Goal: Task Accomplishment & Management: Use online tool/utility

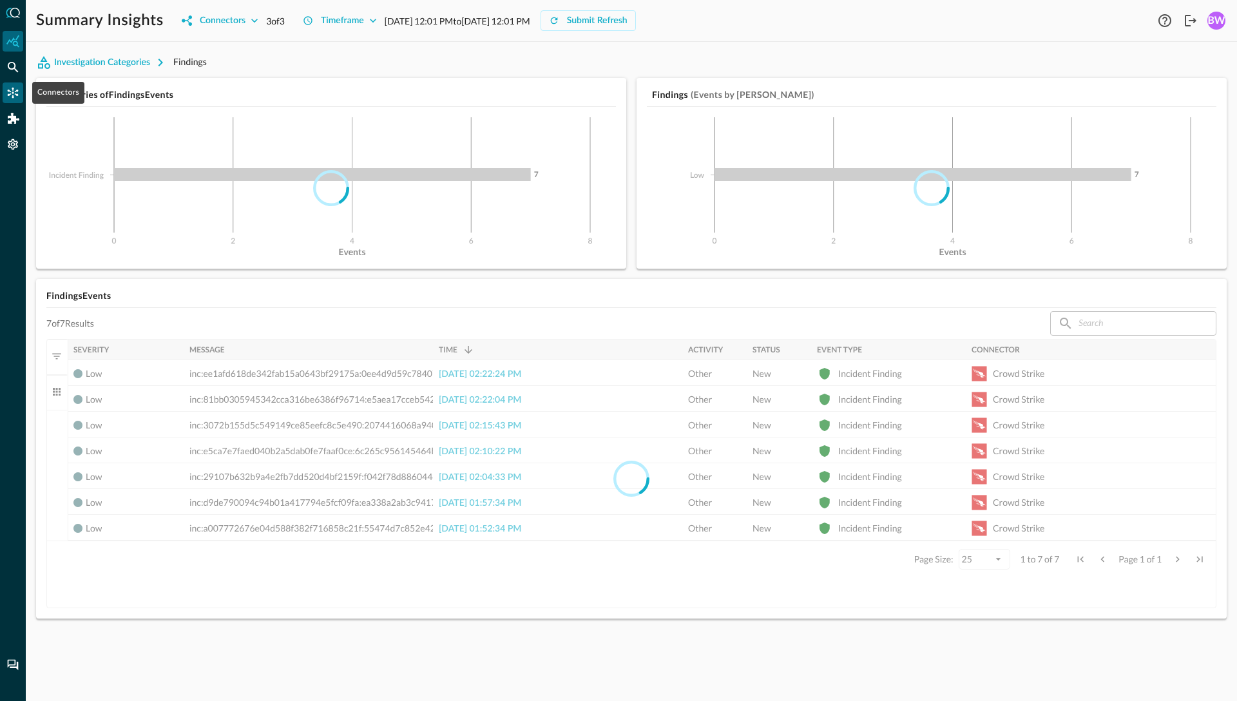
click at [15, 89] on icon "Connectors" at bounding box center [12, 92] width 13 height 13
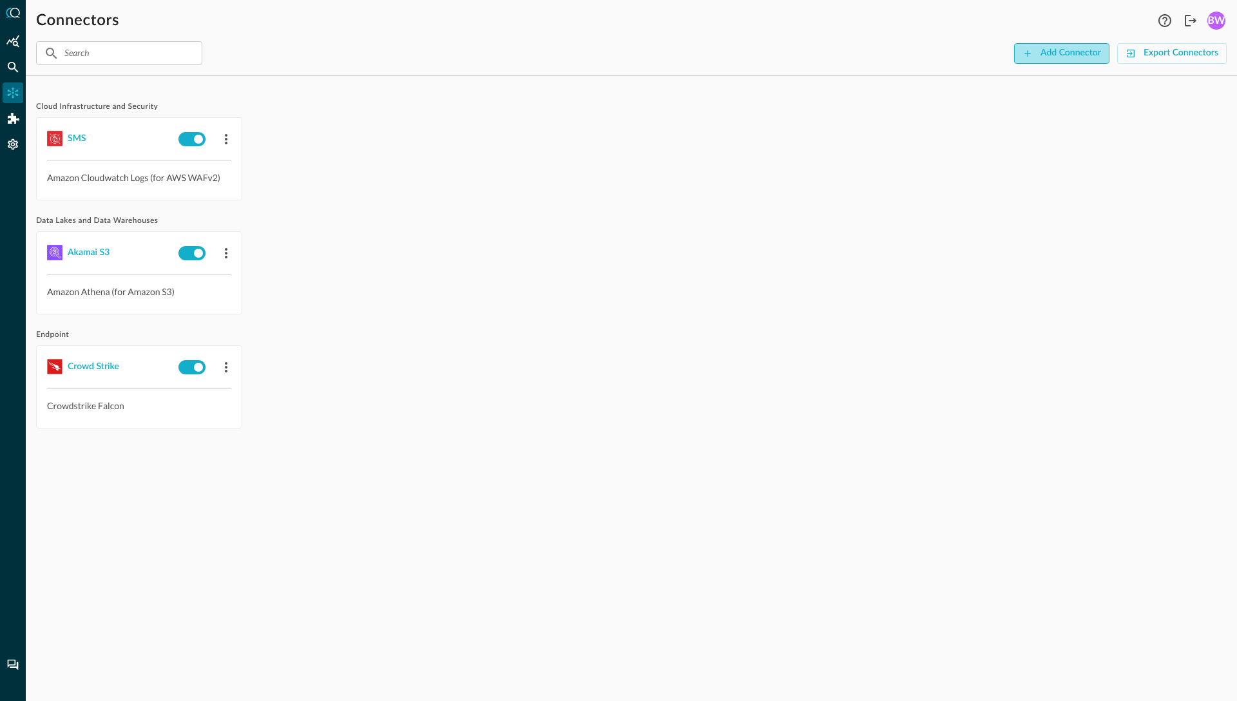
click at [1065, 53] on div "Add Connector" at bounding box center [1071, 53] width 61 height 16
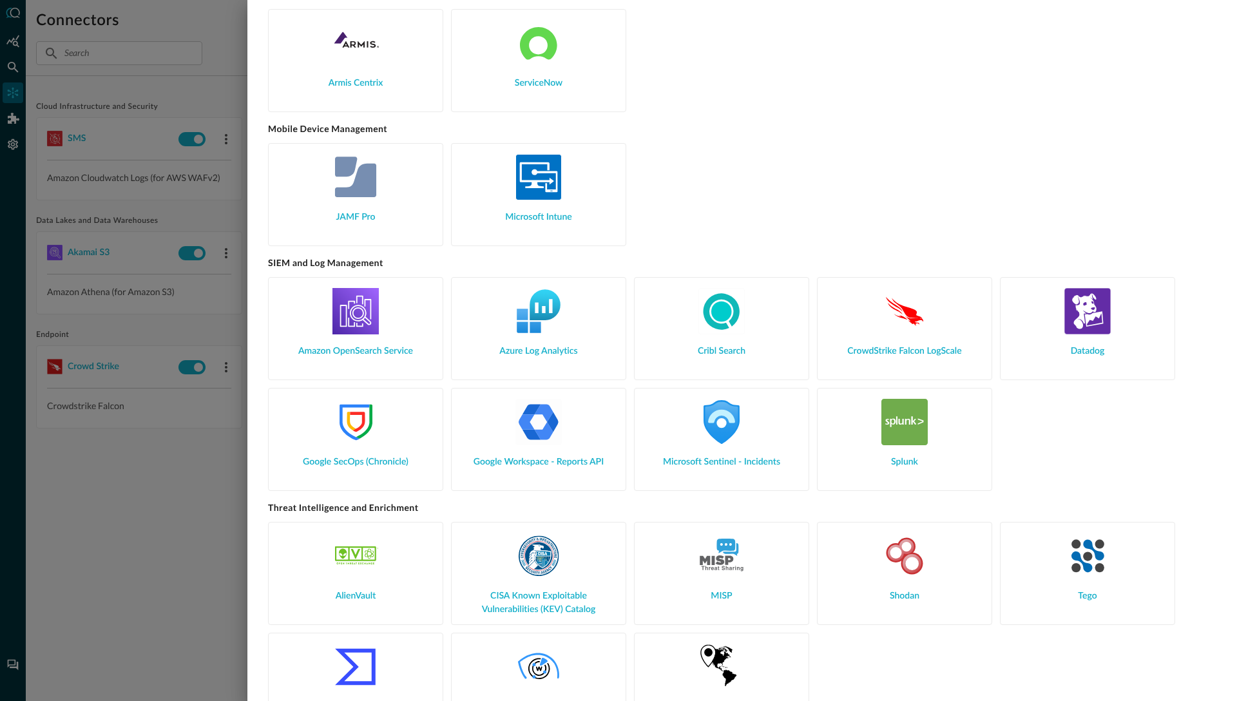
scroll to position [1236, 0]
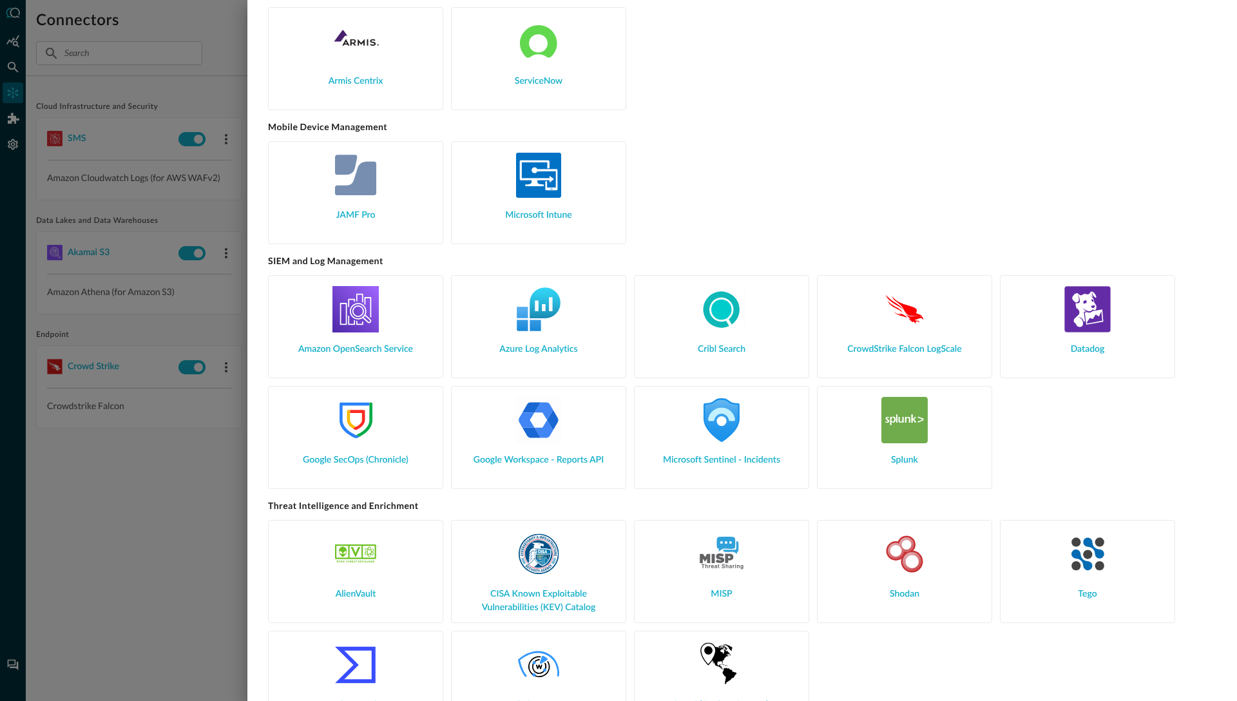
click at [360, 423] on img at bounding box center [355, 420] width 46 height 46
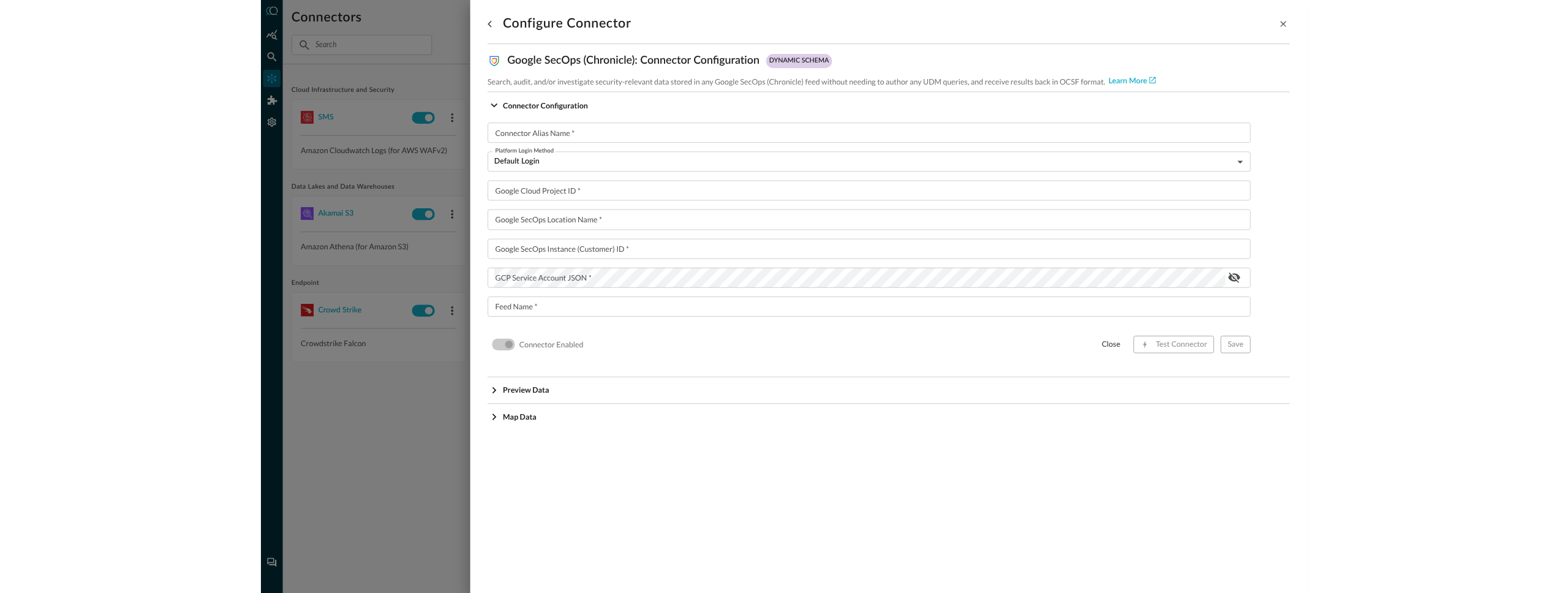
scroll to position [0, 0]
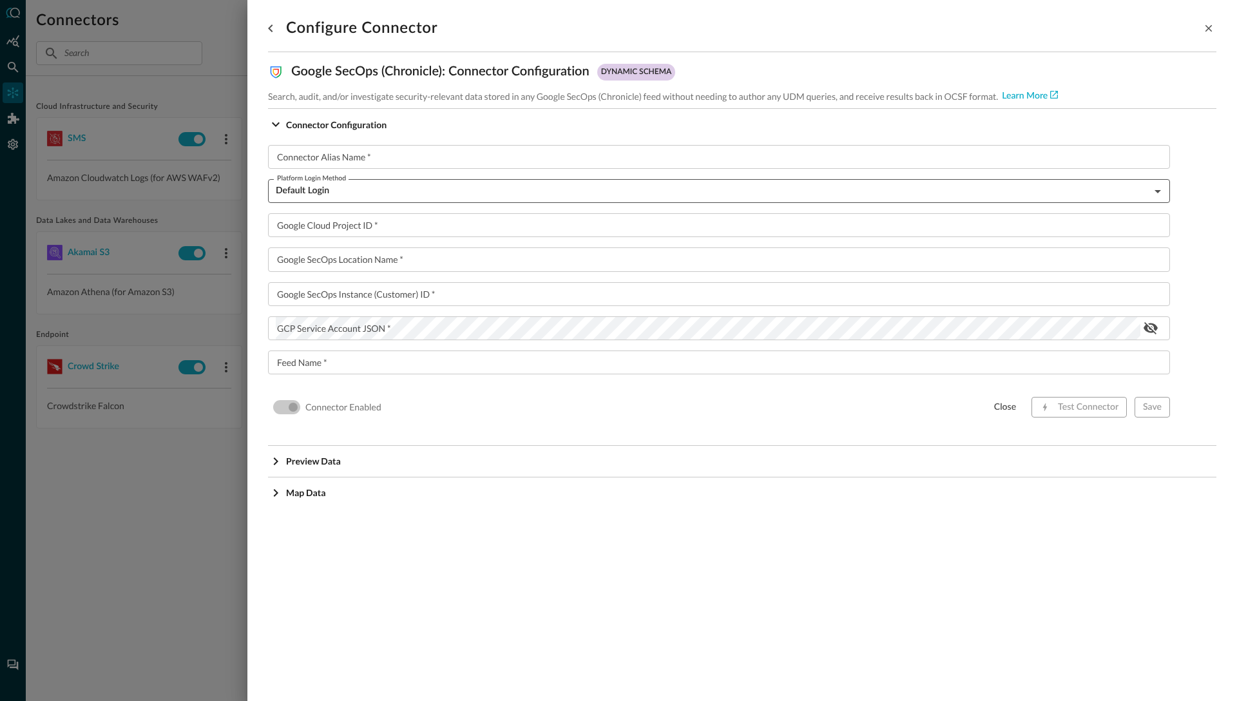
click at [381, 189] on body "Connectors Help Logout BW ​ ​ Add Connector Export Connectors Cloud Infrastruct…" at bounding box center [618, 350] width 1237 height 701
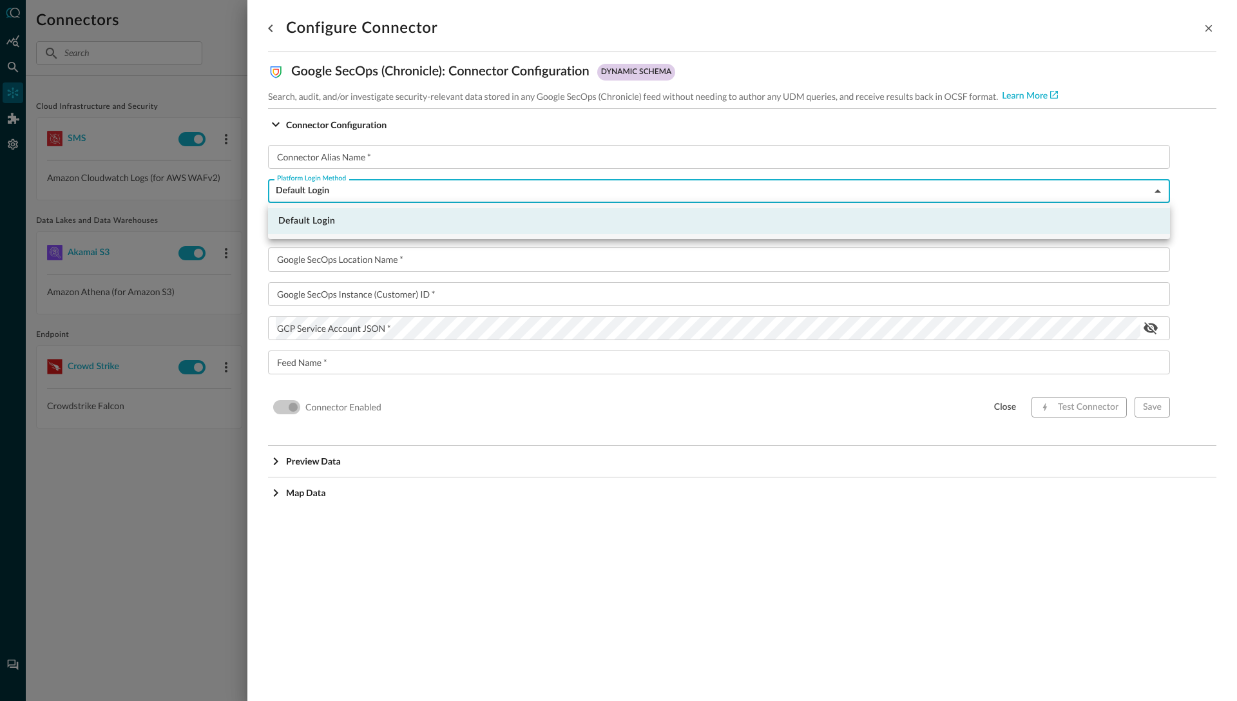
click at [381, 189] on div at bounding box center [618, 350] width 1237 height 701
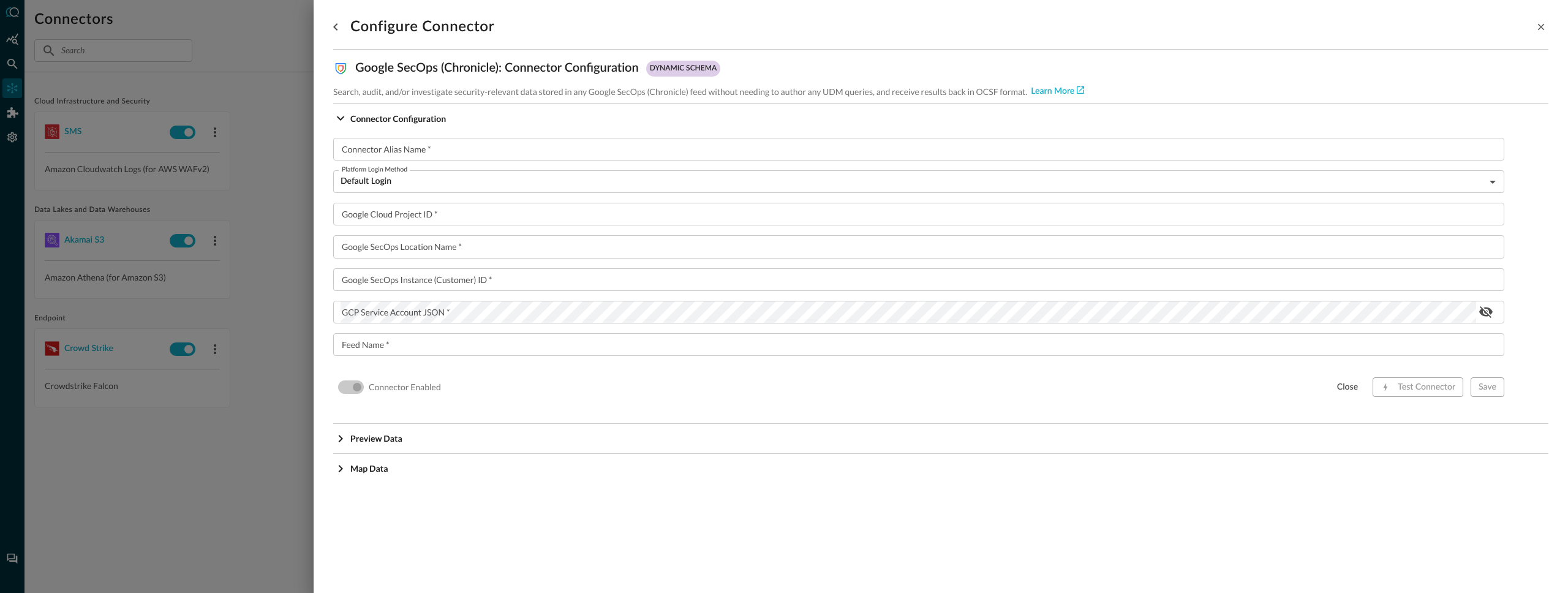
click at [228, 447] on div at bounding box center [784, 296] width 1568 height 593
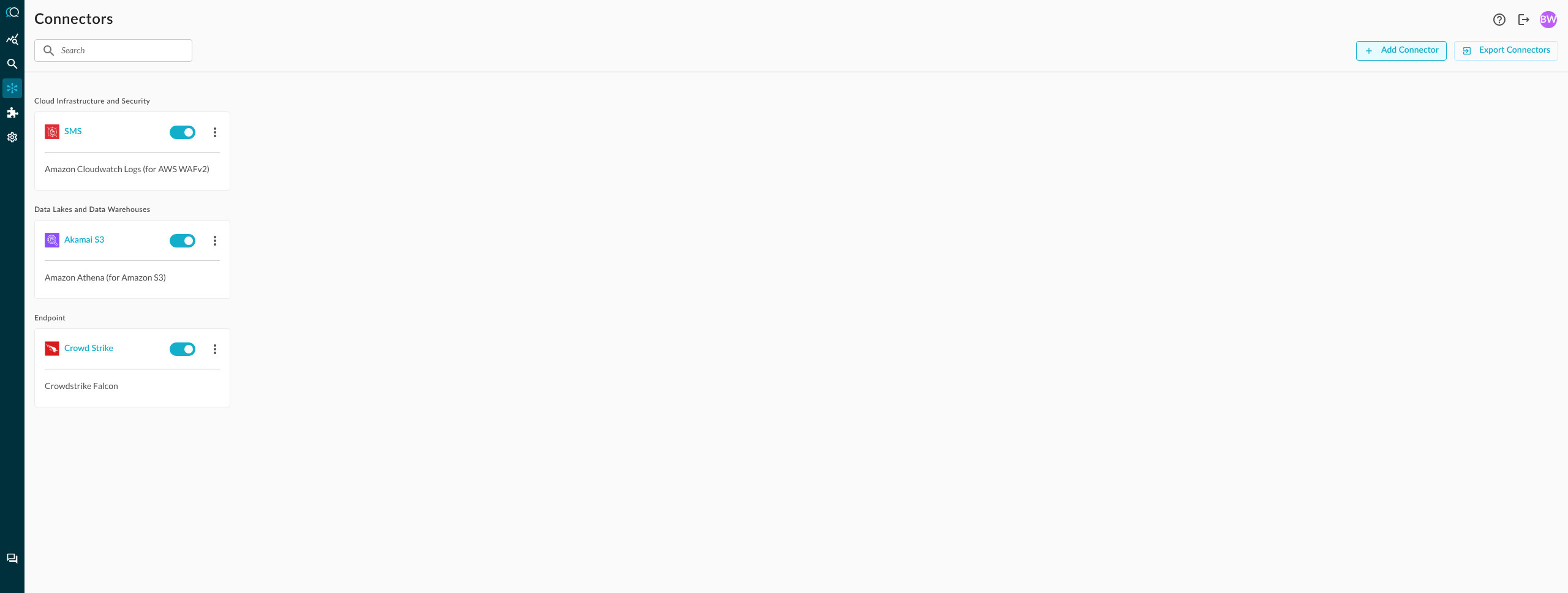
click at [1176, 47] on div "Add Connector" at bounding box center [1409, 50] width 58 height 15
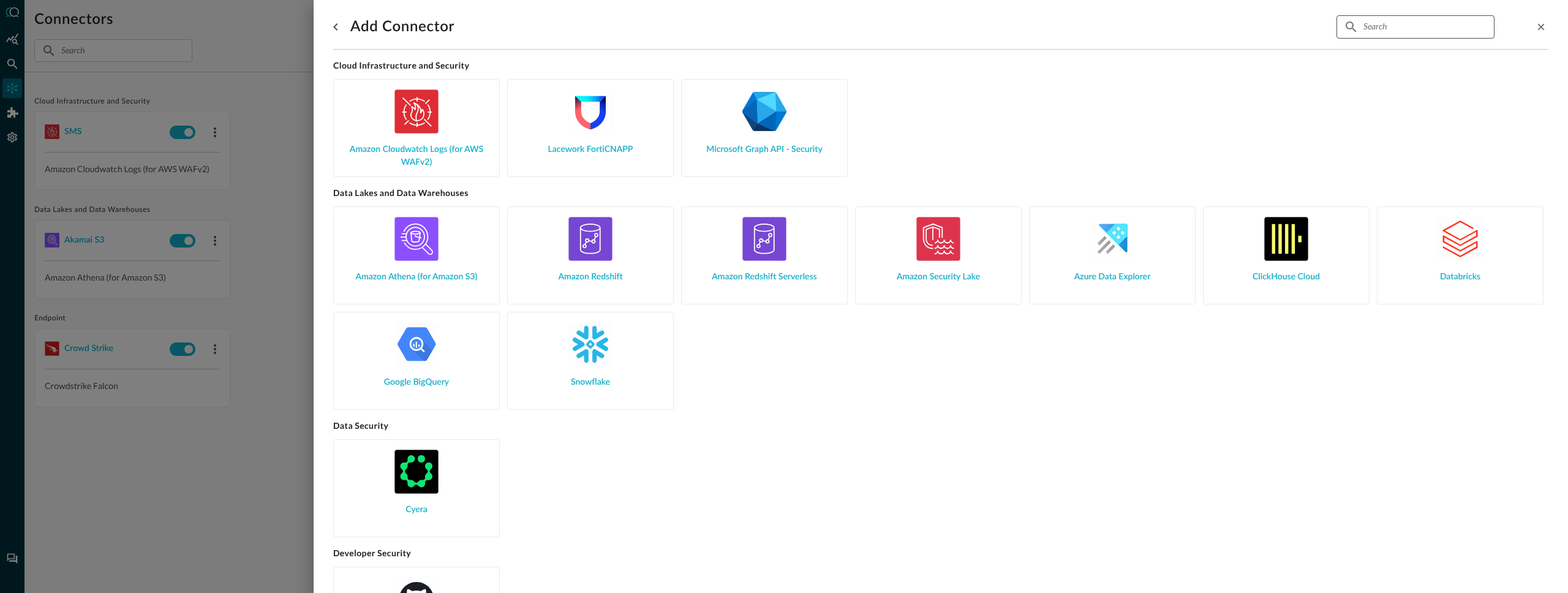
click at [1176, 27] on input "text" at bounding box center [1414, 27] width 103 height 23
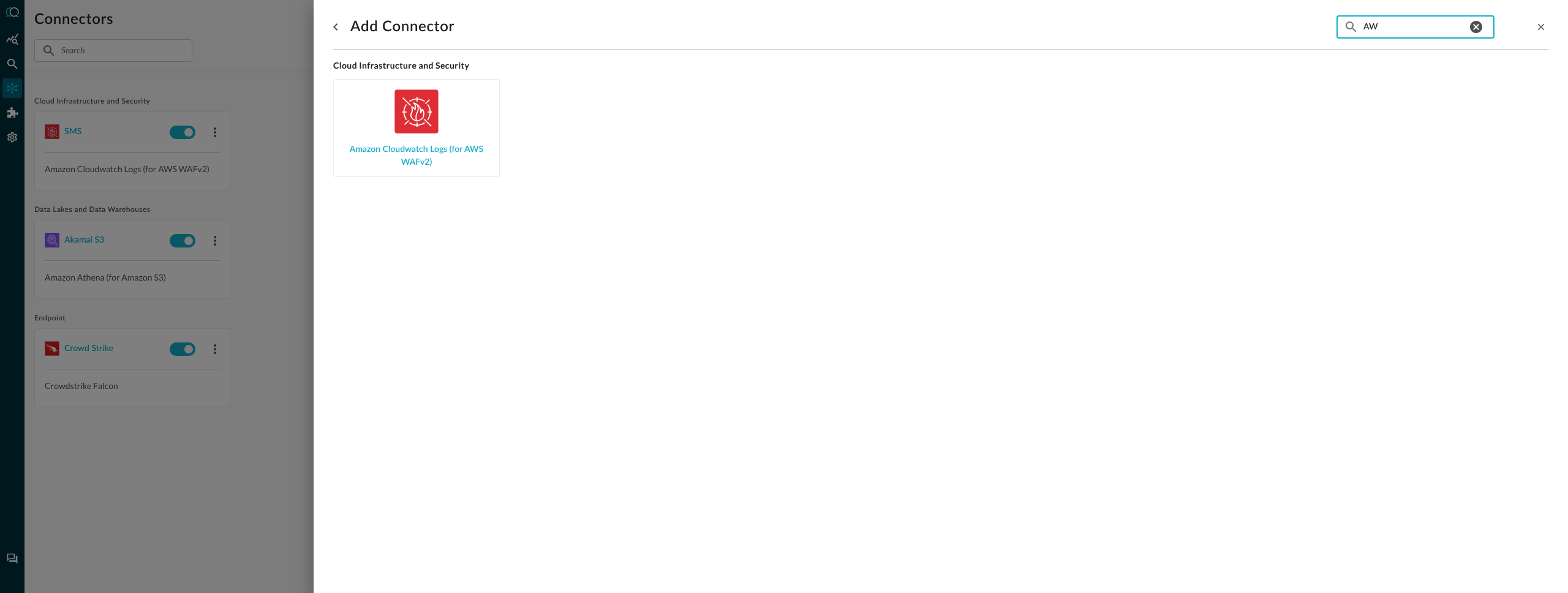
type input "A"
type input "G"
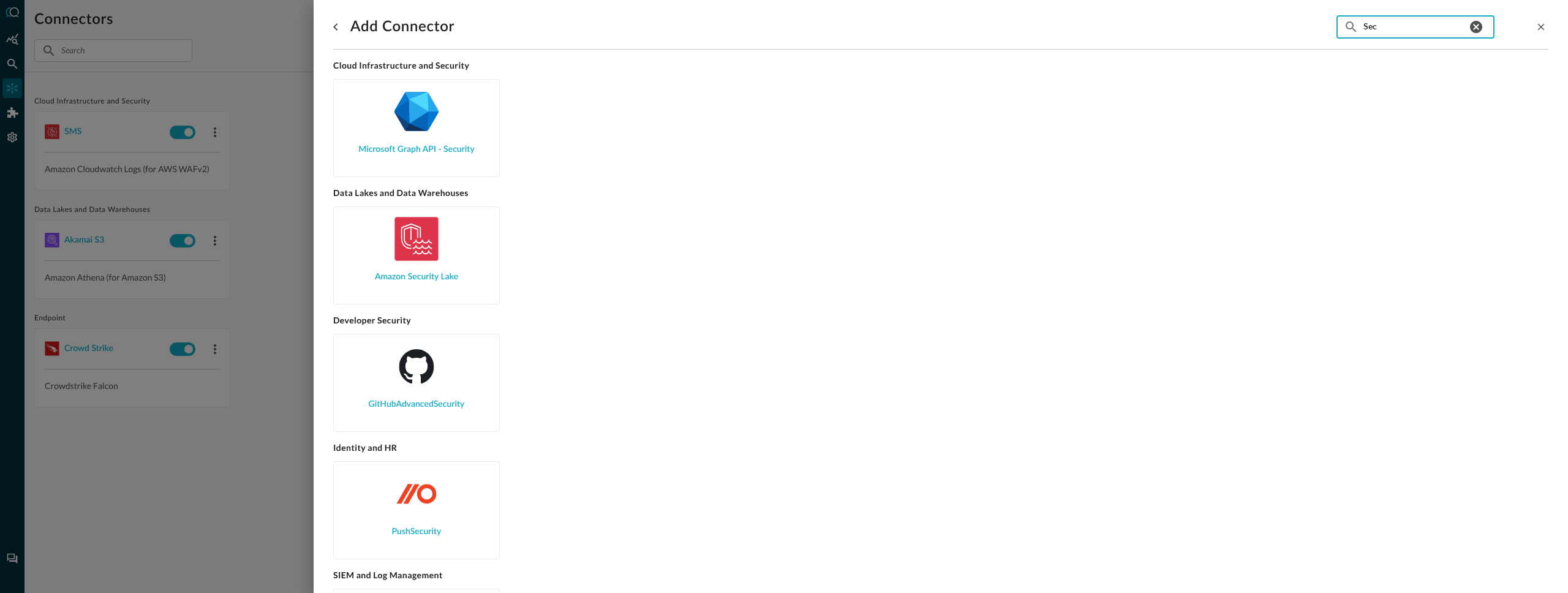
scroll to position [113, 0]
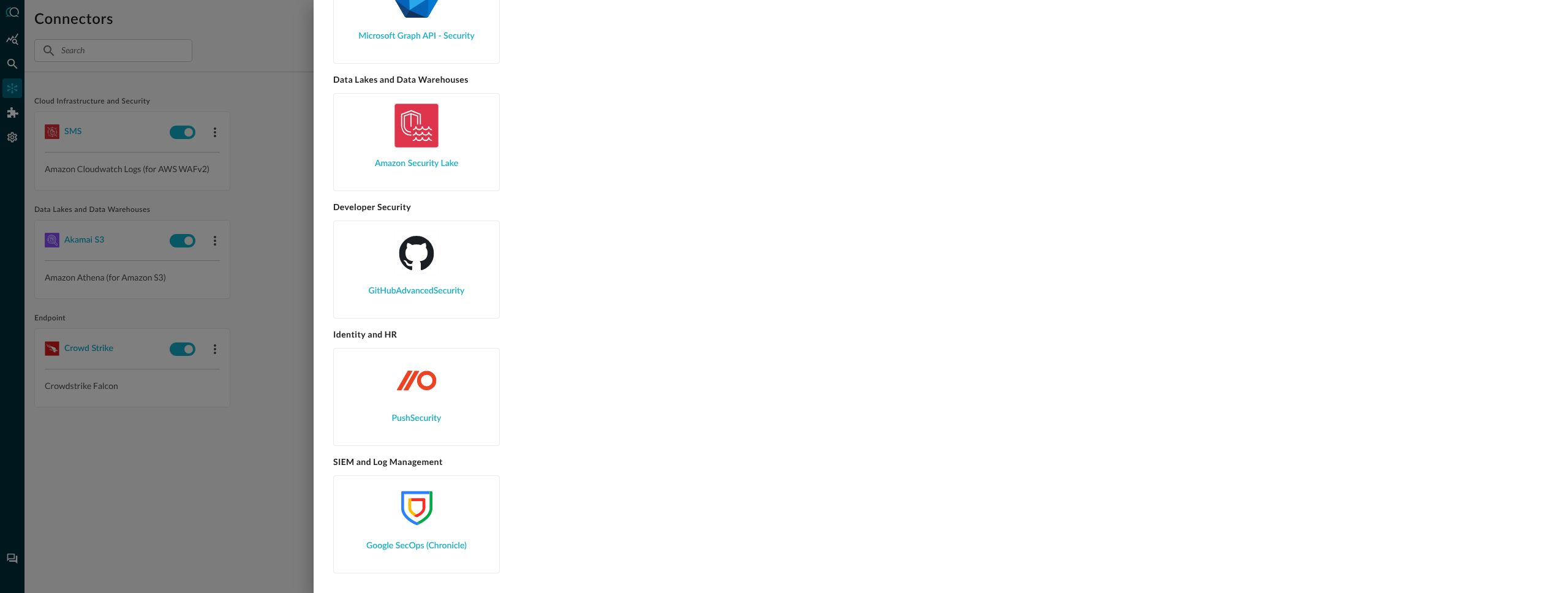
type input "Sec"
click at [406, 506] on img at bounding box center [416, 507] width 44 height 44
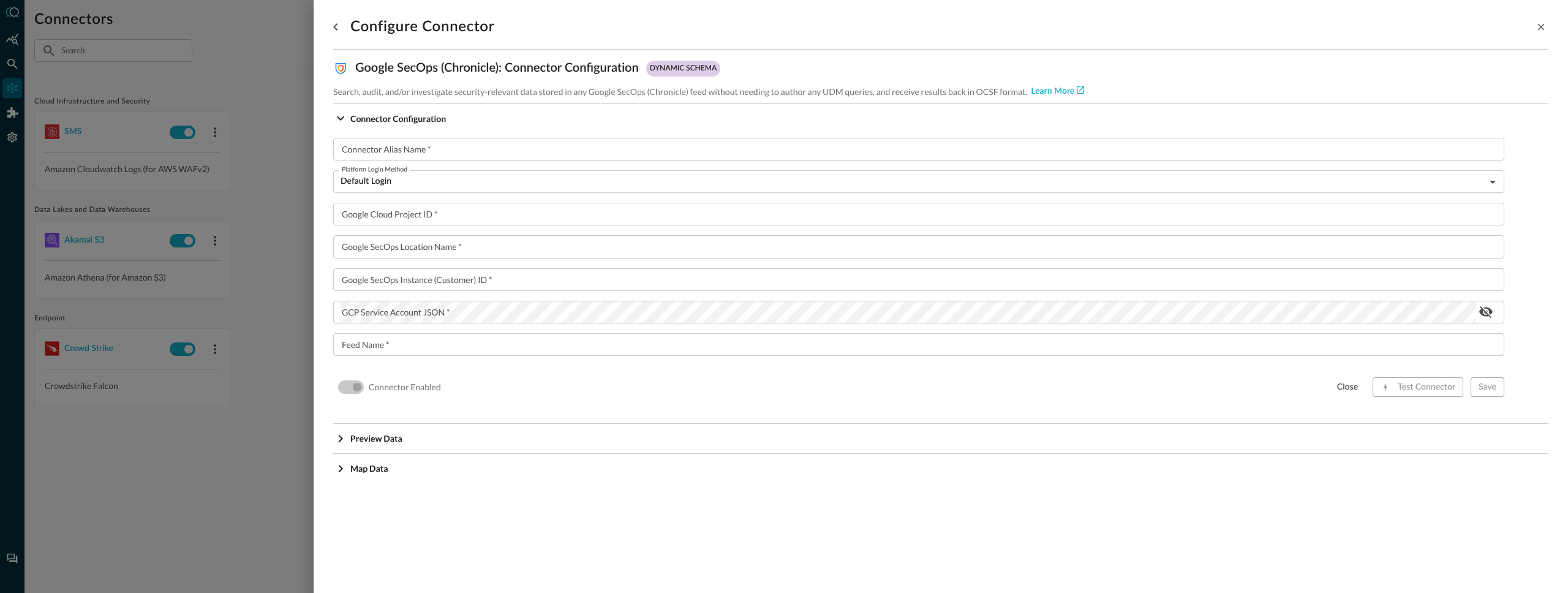
scroll to position [0, 0]
